Goal: Find specific page/section: Find specific page/section

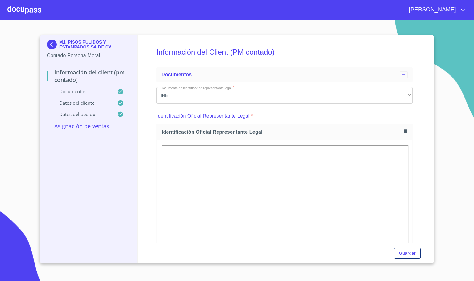
scroll to position [806, 0]
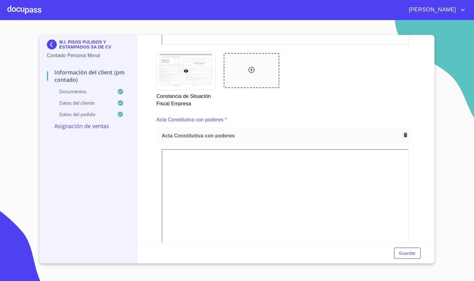
click at [31, 8] on div at bounding box center [24, 10] width 34 height 20
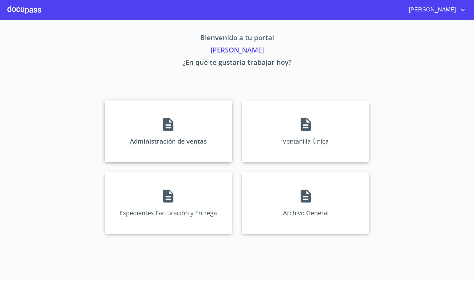
click at [160, 145] on p "Administración de ventas" at bounding box center [168, 141] width 77 height 8
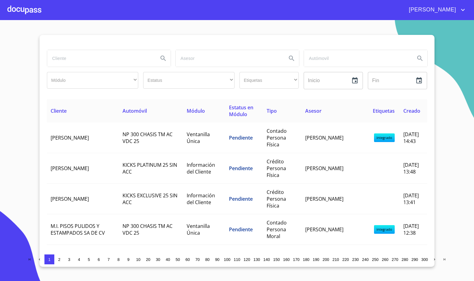
click at [77, 61] on input "search" at bounding box center [100, 58] width 106 height 17
type input "[PERSON_NAME]"
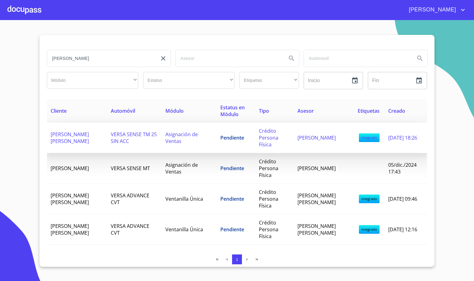
click at [89, 141] on span "[PERSON_NAME] [PERSON_NAME]" at bounding box center [70, 138] width 38 height 14
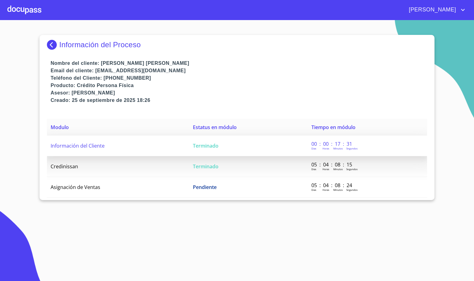
click at [115, 150] on td "Información del Cliente" at bounding box center [118, 145] width 142 height 21
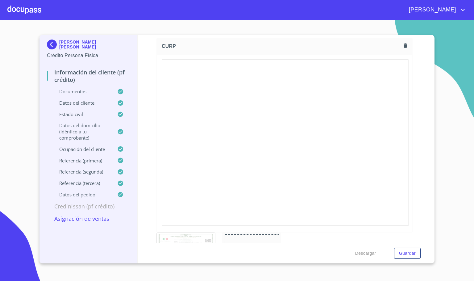
scroll to position [1435, 0]
click at [413, 197] on div "Información del cliente (PF crédito) Documentos Documento de identificación   *…" at bounding box center [285, 139] width 294 height 208
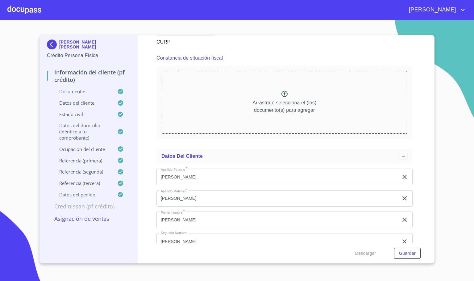
scroll to position [1666, 0]
